Goal: Task Accomplishment & Management: Manage account settings

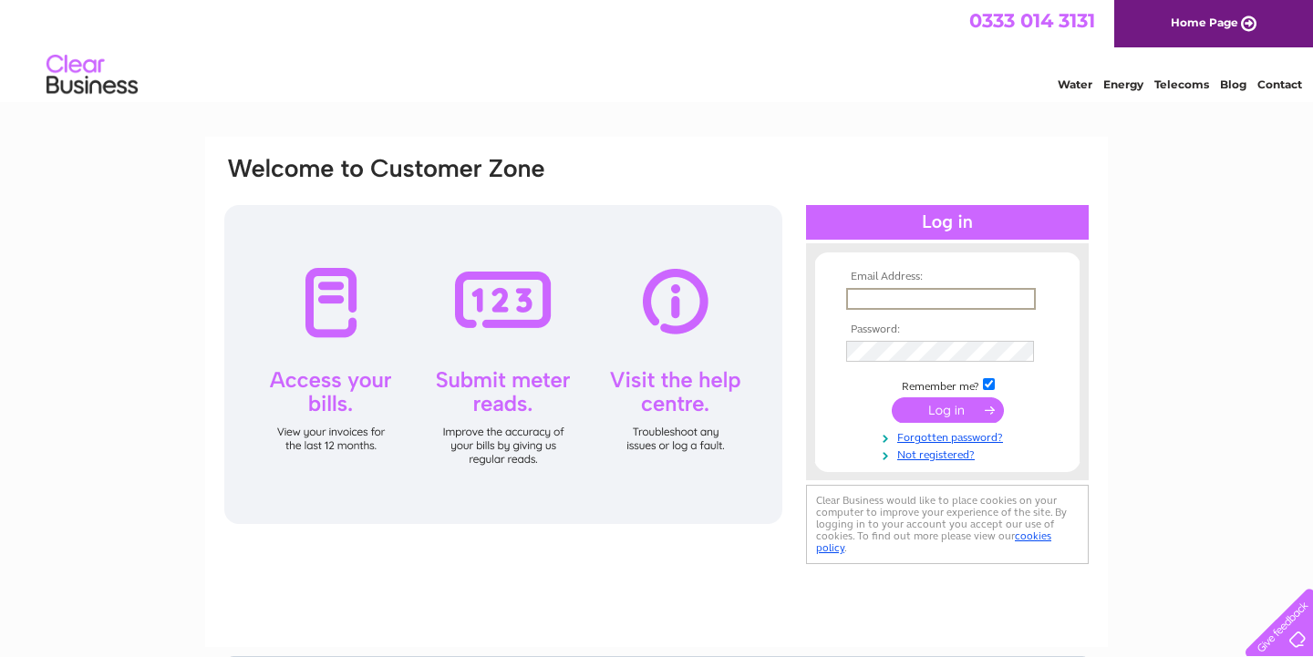
type input "alexfbolton@aol.co.uk"
click at [941, 417] on input "submit" at bounding box center [947, 409] width 112 height 26
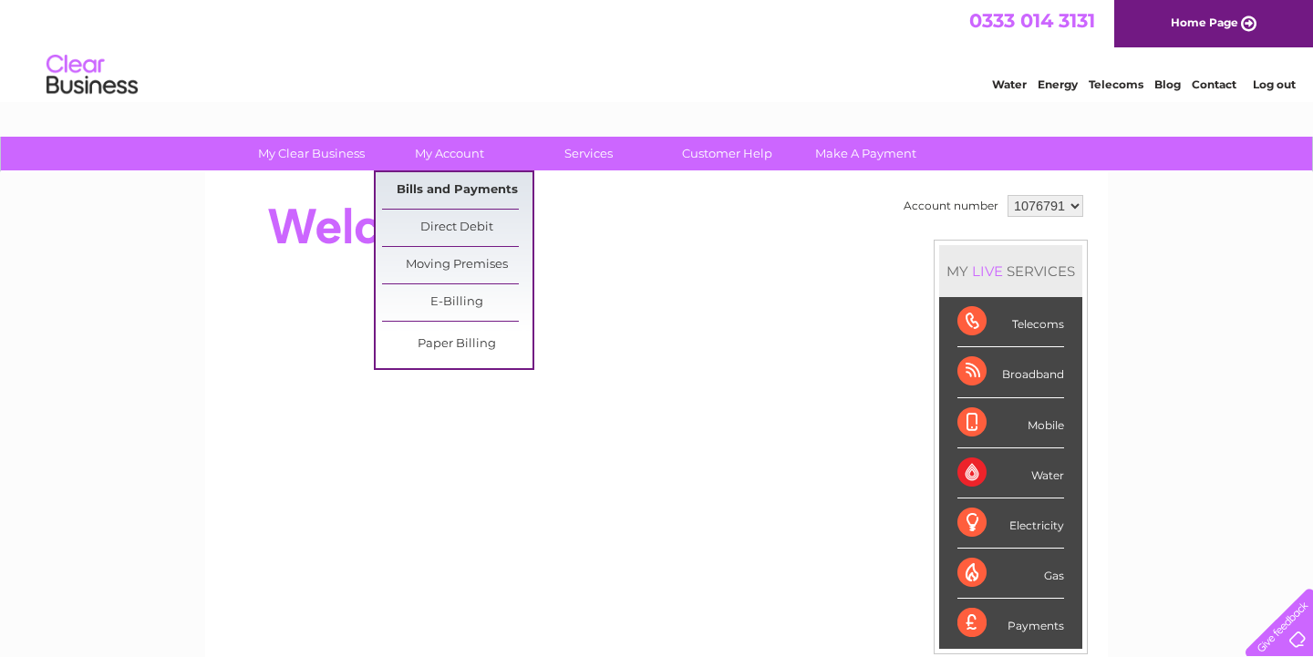
click at [440, 186] on link "Bills and Payments" at bounding box center [457, 190] width 150 height 36
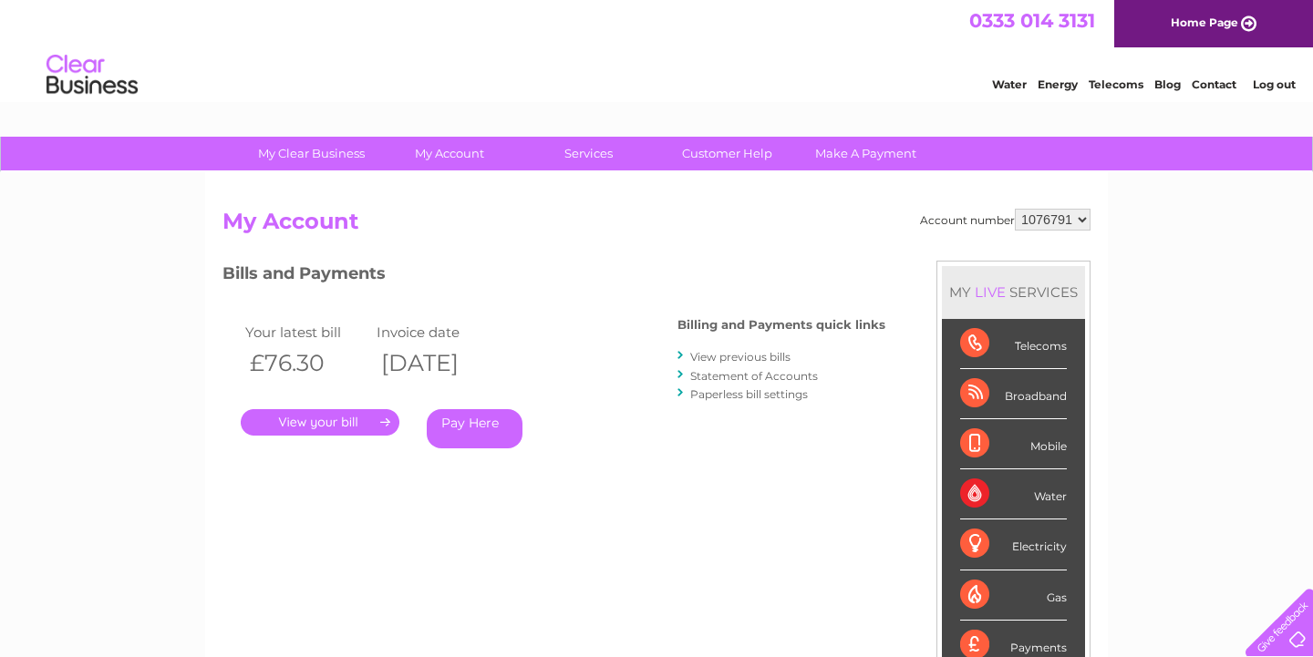
click at [348, 419] on link "." at bounding box center [320, 422] width 159 height 26
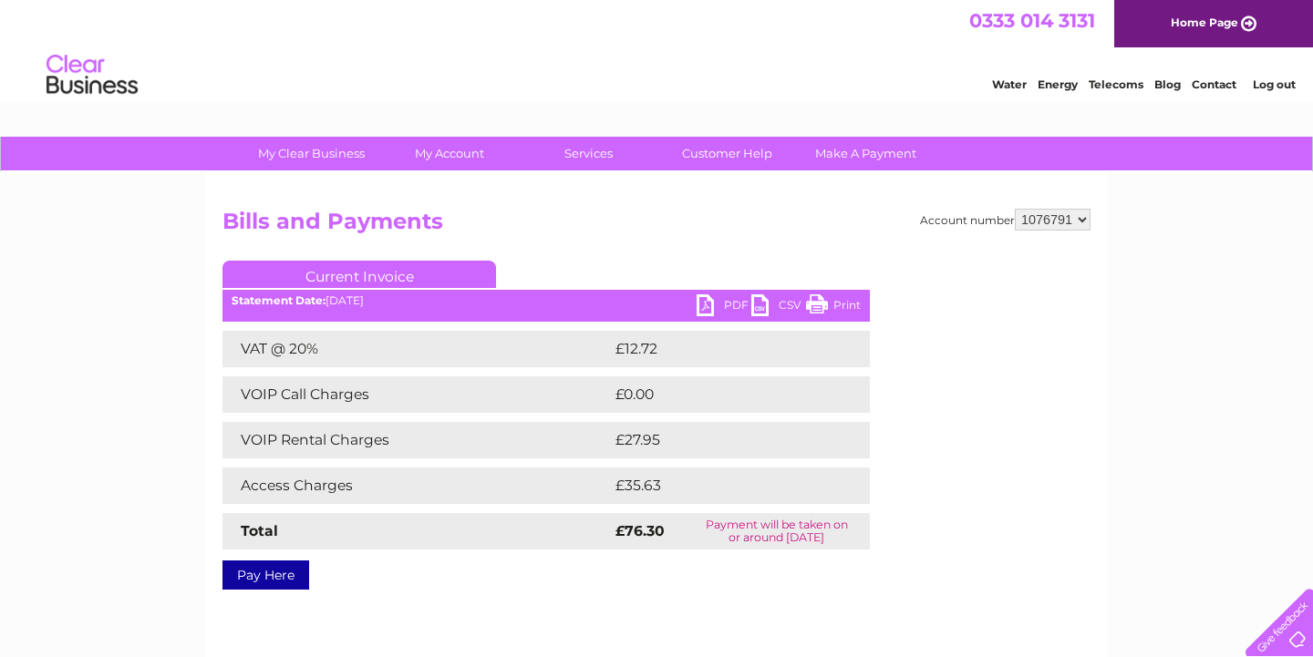
click at [712, 302] on link "PDF" at bounding box center [723, 307] width 55 height 26
click at [702, 304] on link "PDF" at bounding box center [723, 307] width 55 height 26
click at [829, 300] on link "Print" at bounding box center [833, 307] width 55 height 26
